Goal: Task Accomplishment & Management: Use online tool/utility

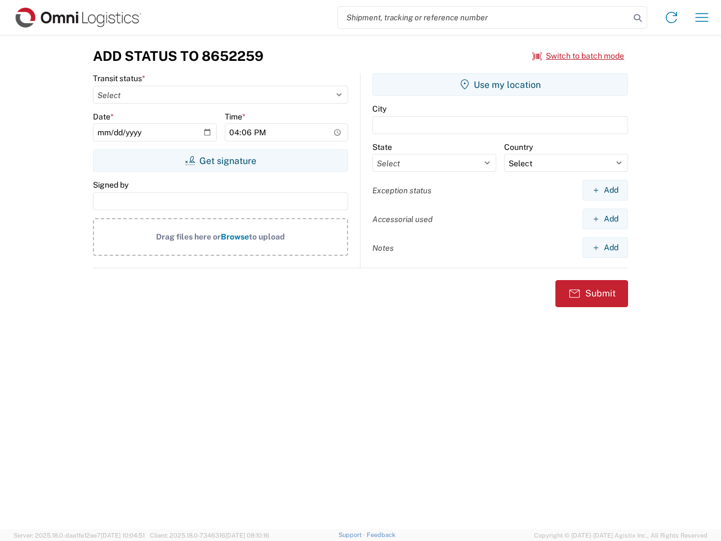
click at [484, 17] on input "search" at bounding box center [484, 17] width 292 height 21
click at [638, 18] on icon at bounding box center [638, 18] width 16 height 16
click at [672, 17] on icon at bounding box center [672, 17] width 18 height 18
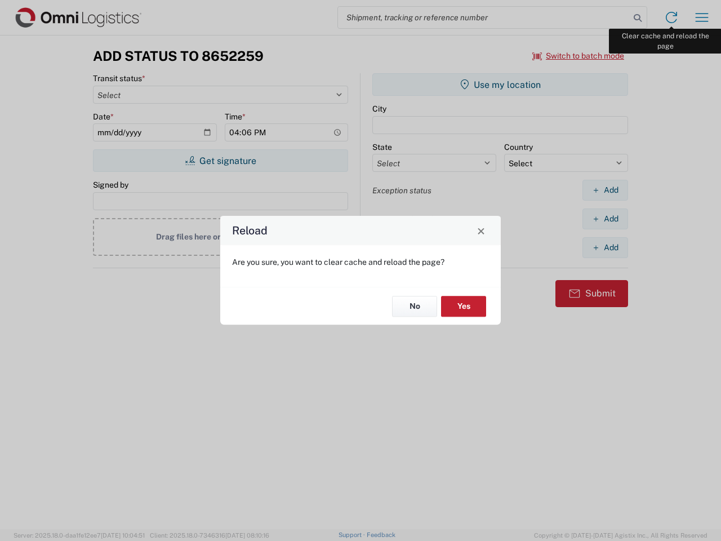
click at [702, 17] on div "Reload Are you sure, you want to clear cache and reload the page? No Yes" at bounding box center [360, 270] width 721 height 541
click at [579, 56] on div "Reload Are you sure, you want to clear cache and reload the page? No Yes" at bounding box center [360, 270] width 721 height 541
click at [220, 161] on div "Reload Are you sure, you want to clear cache and reload the page? No Yes" at bounding box center [360, 270] width 721 height 541
click at [501, 85] on div "Reload Are you sure, you want to clear cache and reload the page? No Yes" at bounding box center [360, 270] width 721 height 541
click at [605, 190] on div "Reload Are you sure, you want to clear cache and reload the page? No Yes" at bounding box center [360, 270] width 721 height 541
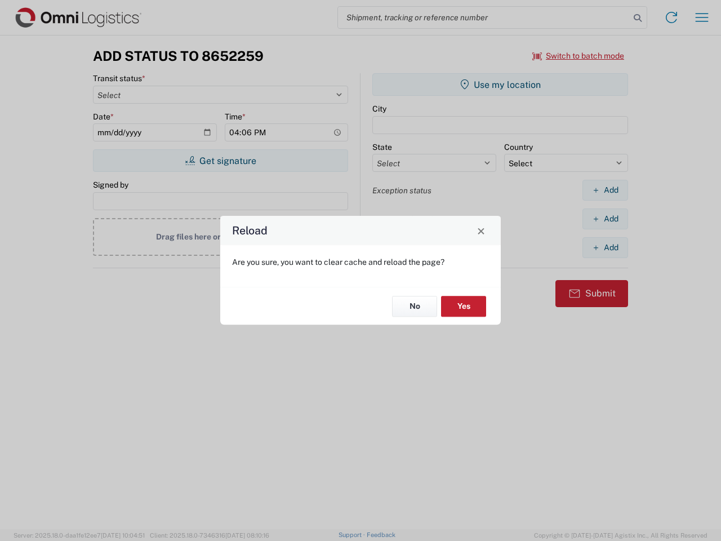
click at [605, 219] on div "Reload Are you sure, you want to clear cache and reload the page? No Yes" at bounding box center [360, 270] width 721 height 541
click at [605, 247] on div "Reload Are you sure, you want to clear cache and reload the page? No Yes" at bounding box center [360, 270] width 721 height 541
